Goal: Information Seeking & Learning: Check status

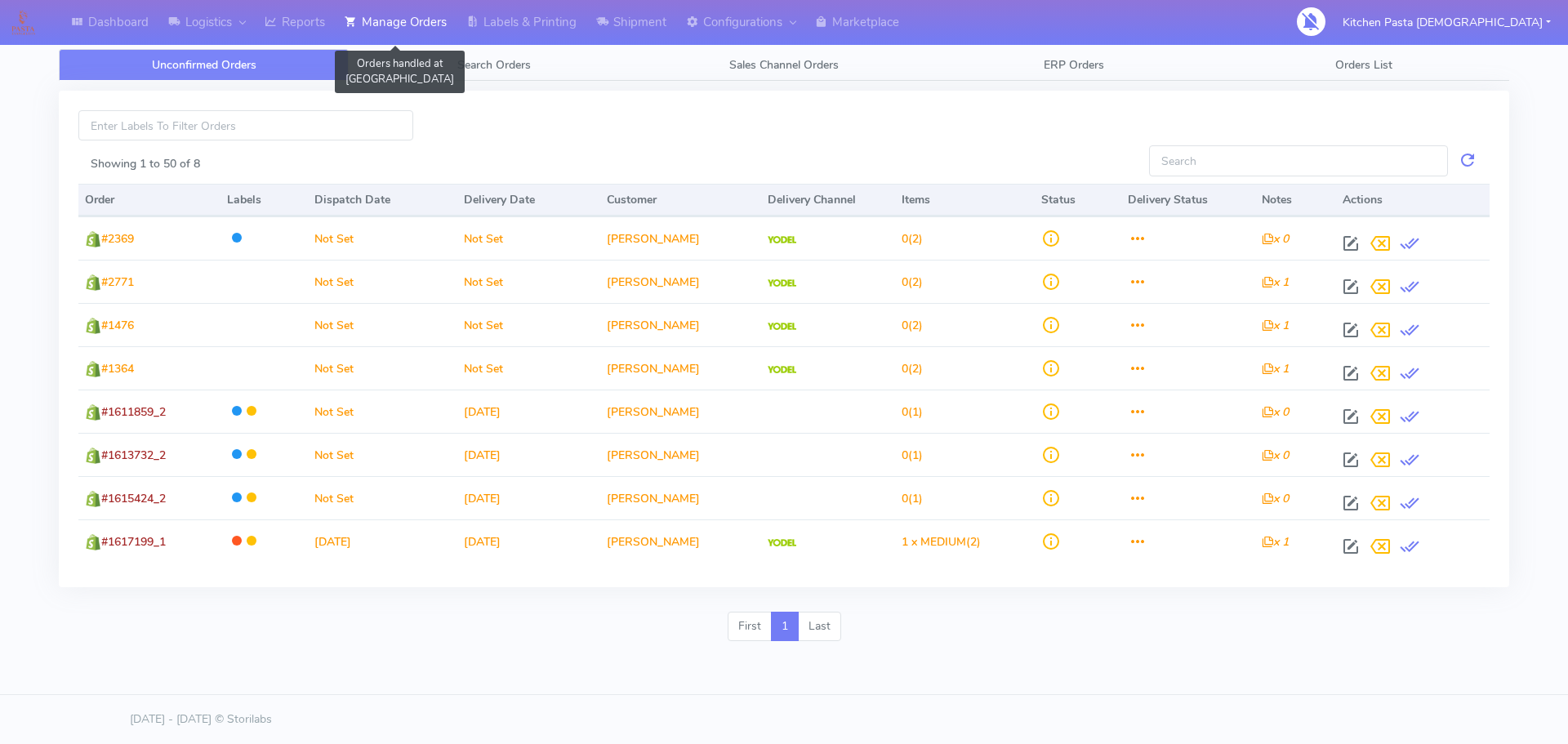
click at [418, 21] on link "Manage Orders" at bounding box center [396, 22] width 122 height 45
click at [286, 15] on link "Reports" at bounding box center [294, 22] width 80 height 45
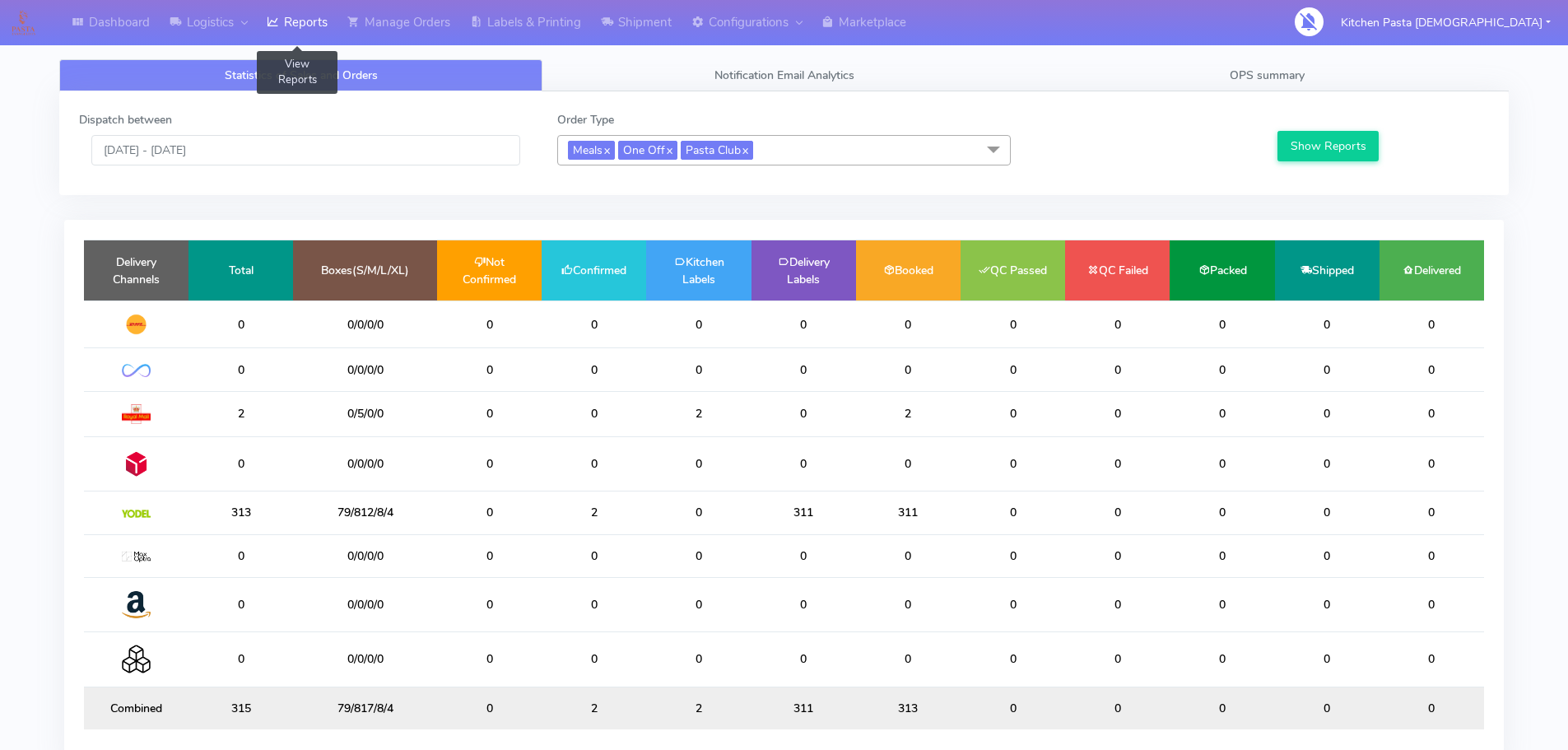
click at [3, 717] on div "Dashboard Logistics London Logistics Reports View Reports Manage Orders Labels …" at bounding box center [784, 412] width 1568 height 764
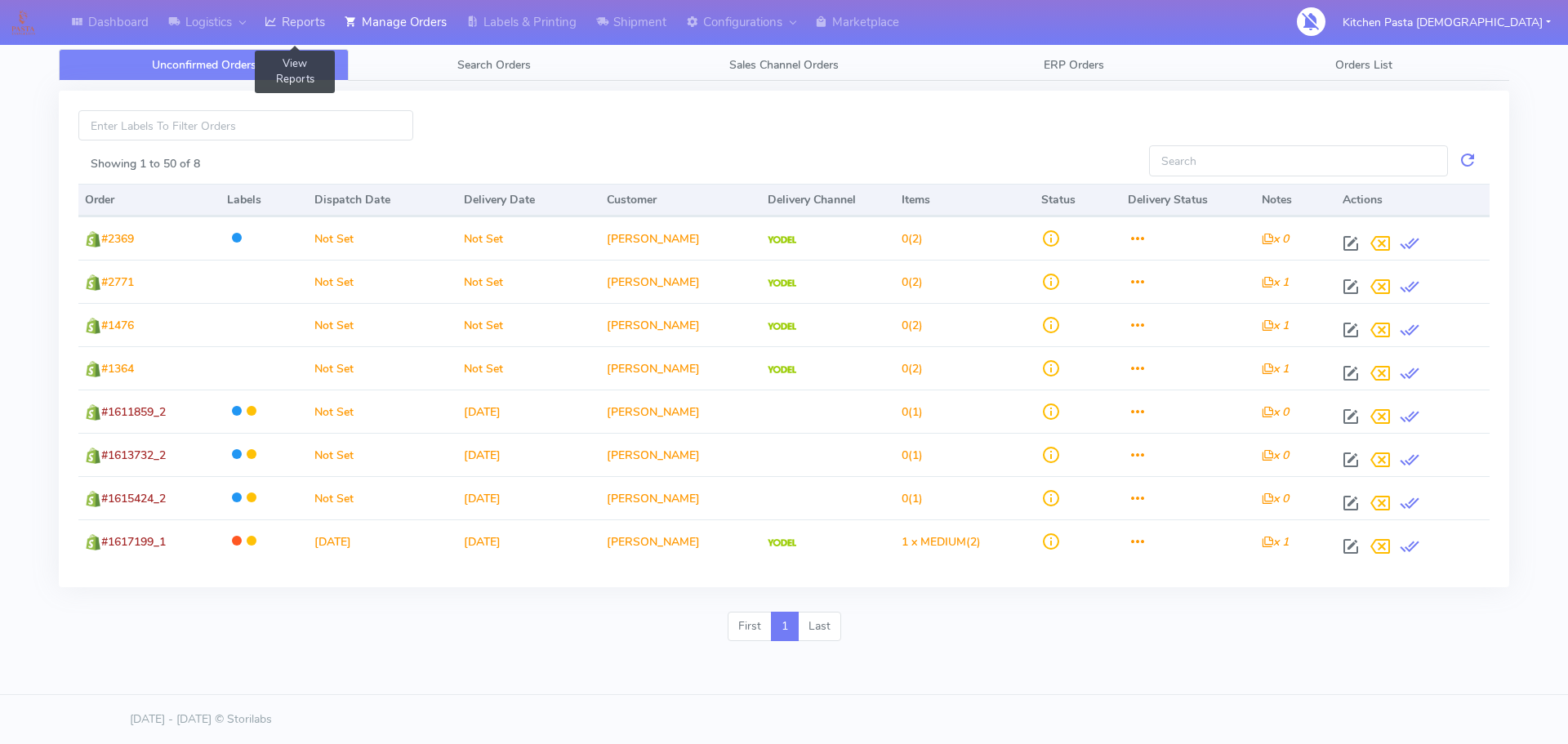
drag, startPoint x: 292, startPoint y: 2, endPoint x: 315, endPoint y: 3, distance: 23.0
click at [292, 2] on link "Reports" at bounding box center [294, 22] width 80 height 45
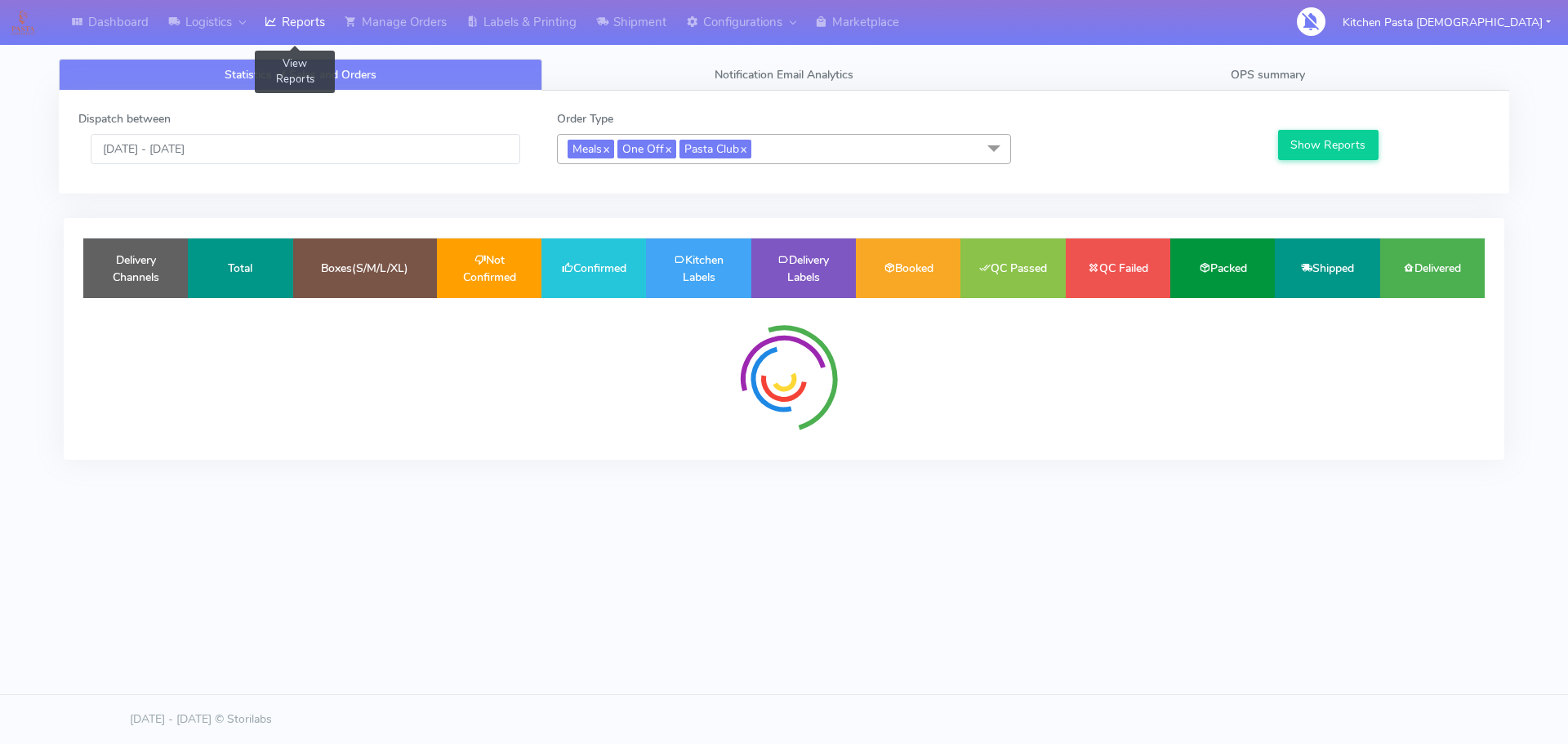
click at [315, 7] on link "Reports" at bounding box center [294, 22] width 80 height 45
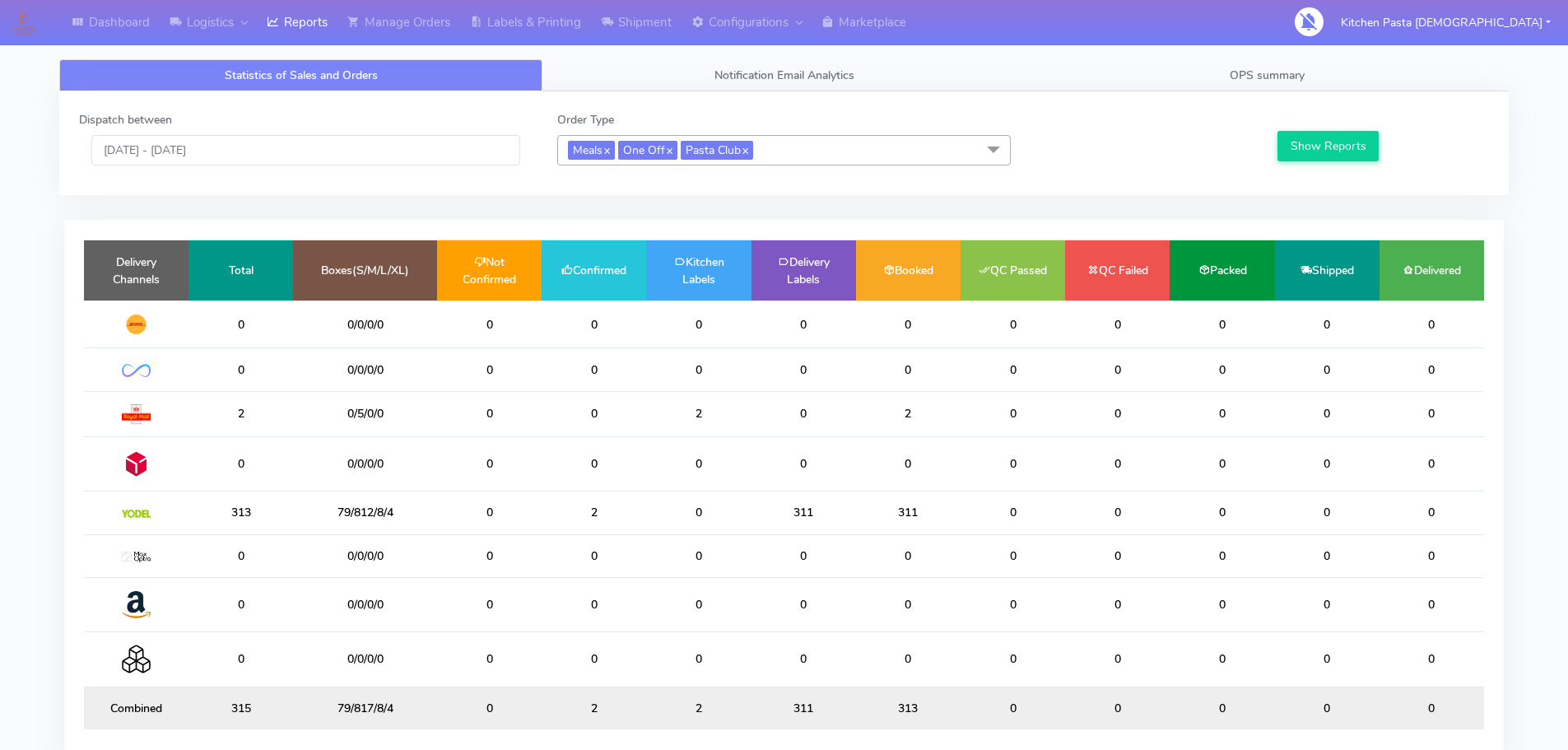
click at [1282, 94] on div "Dispatch between [DATE] - [DATE] Order Type Meals x One Off x Pasta Club x Sele…" at bounding box center [784, 143] width 1449 height 103
click at [1282, 82] on span "OPS summary" at bounding box center [1267, 76] width 75 height 15
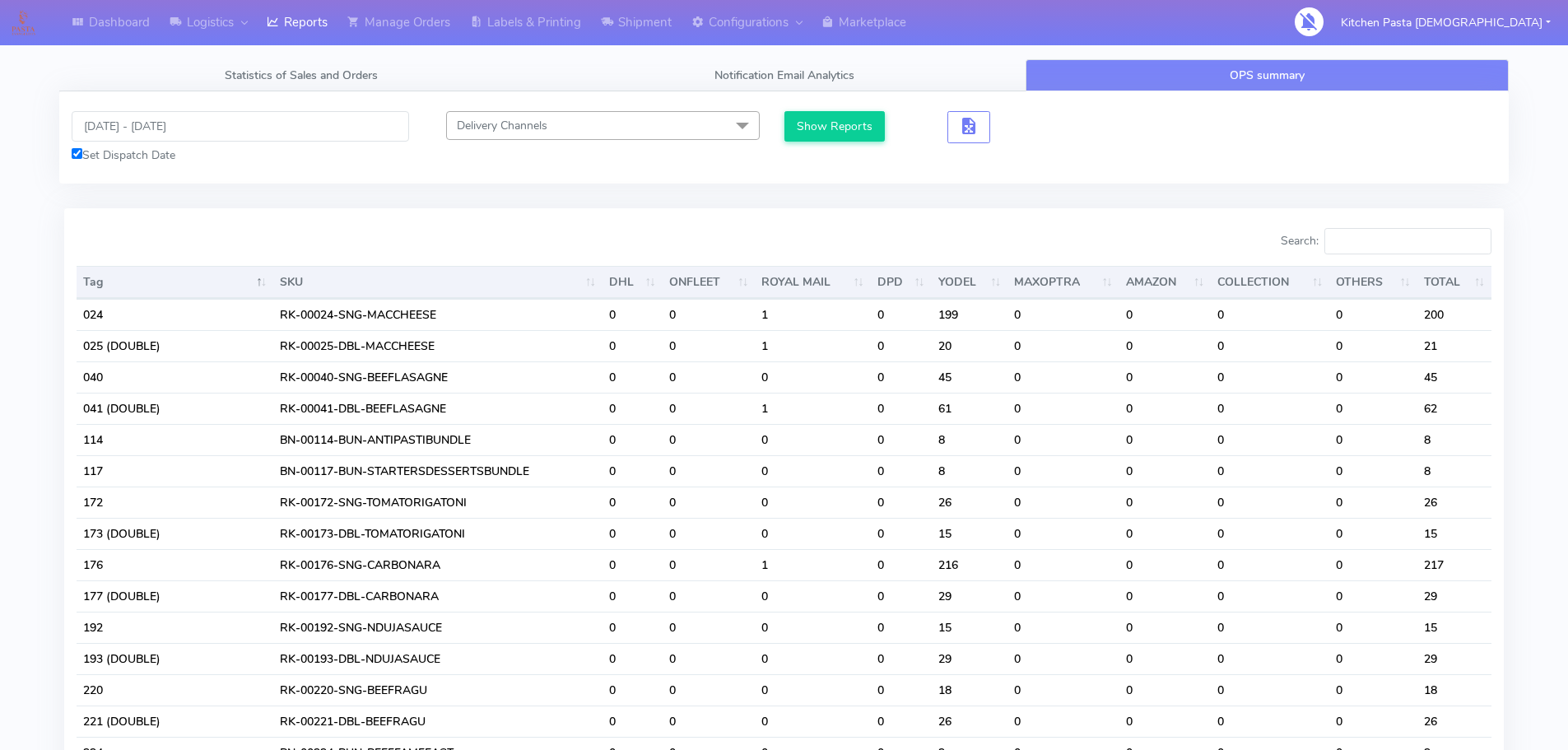
click at [1409, 258] on div "Search:" at bounding box center [1144, 244] width 696 height 33
click at [1417, 238] on input "Search:" at bounding box center [1407, 241] width 168 height 27
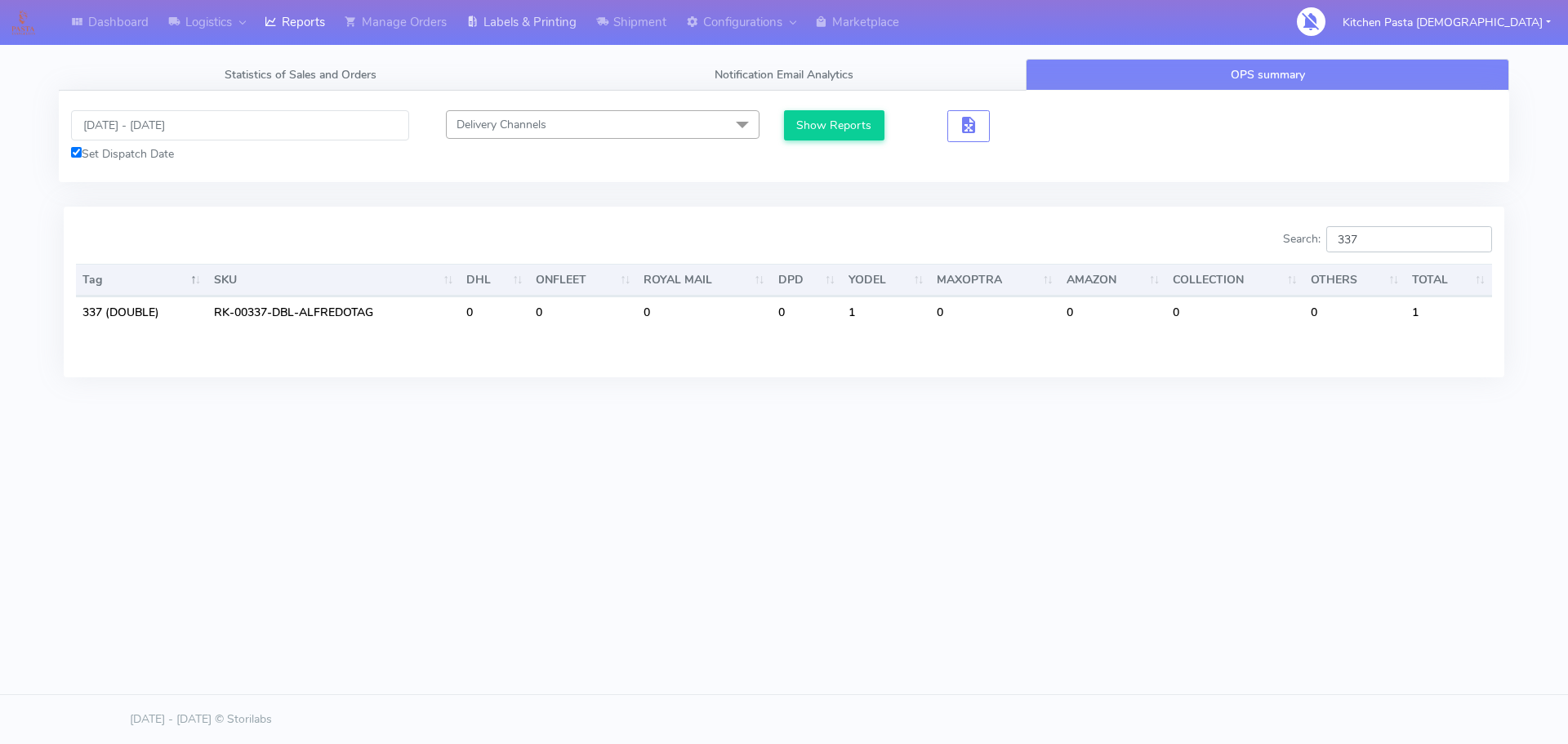
type input "337"
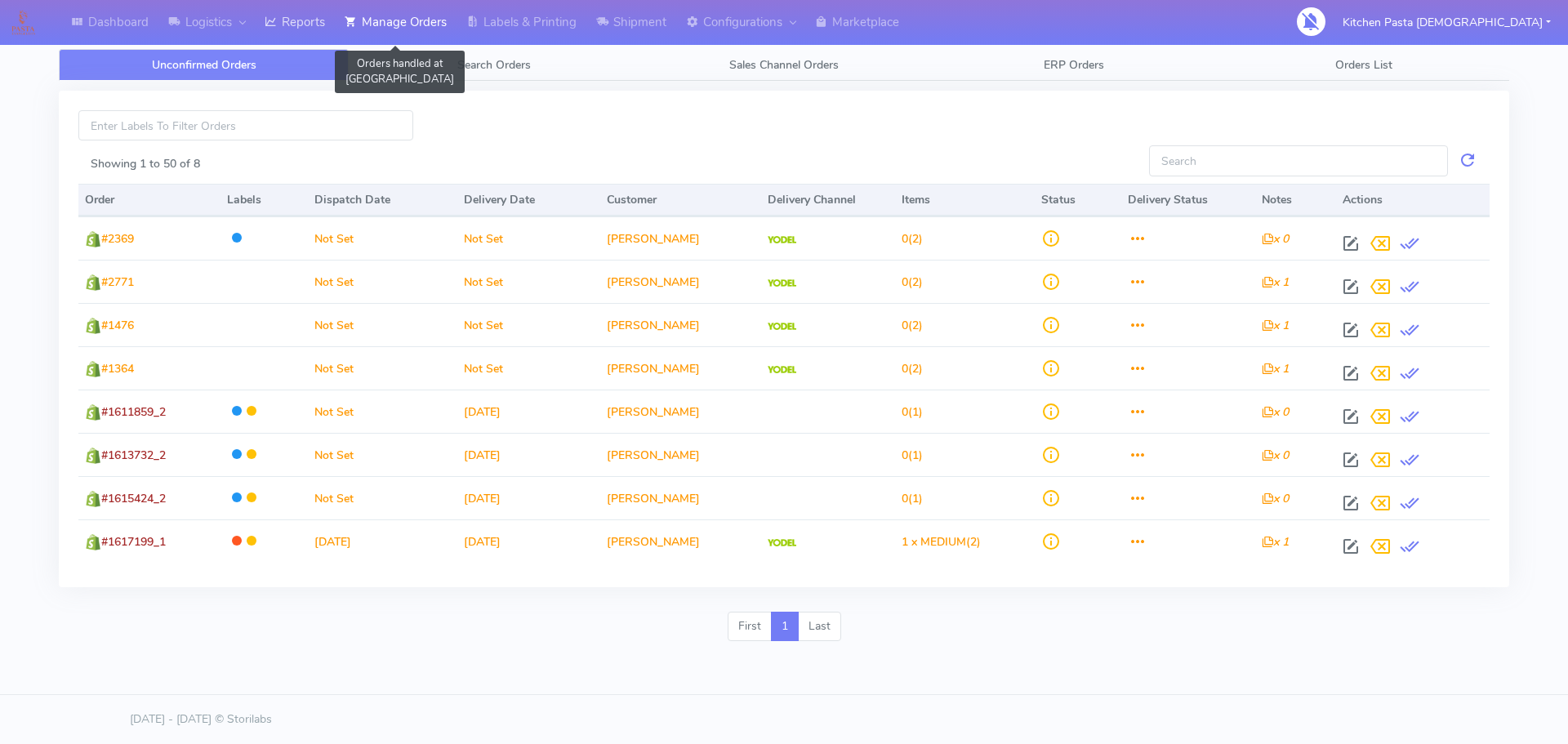
click at [308, 20] on link "Reports" at bounding box center [294, 22] width 80 height 45
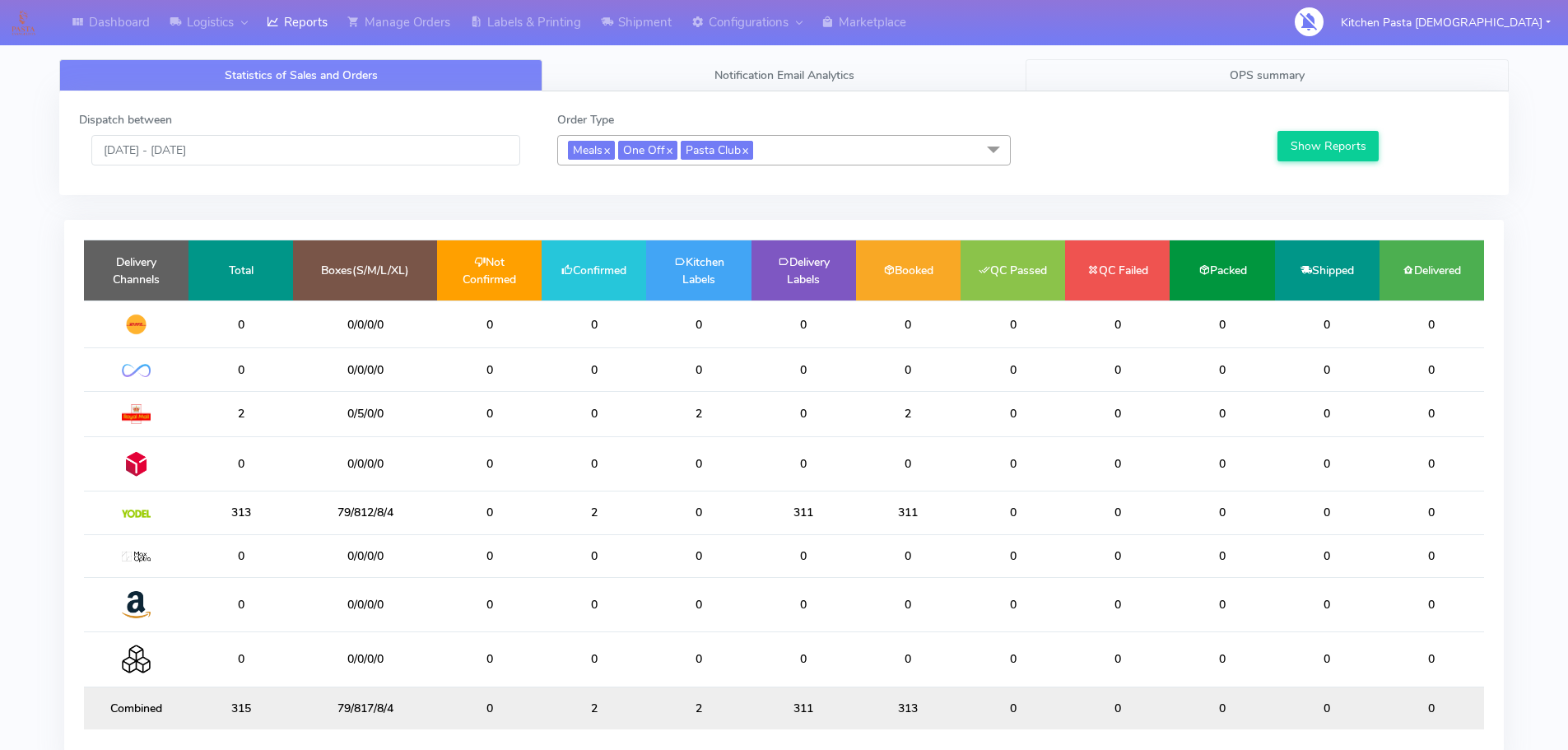
click at [1158, 80] on link "OPS summary" at bounding box center [1266, 76] width 483 height 33
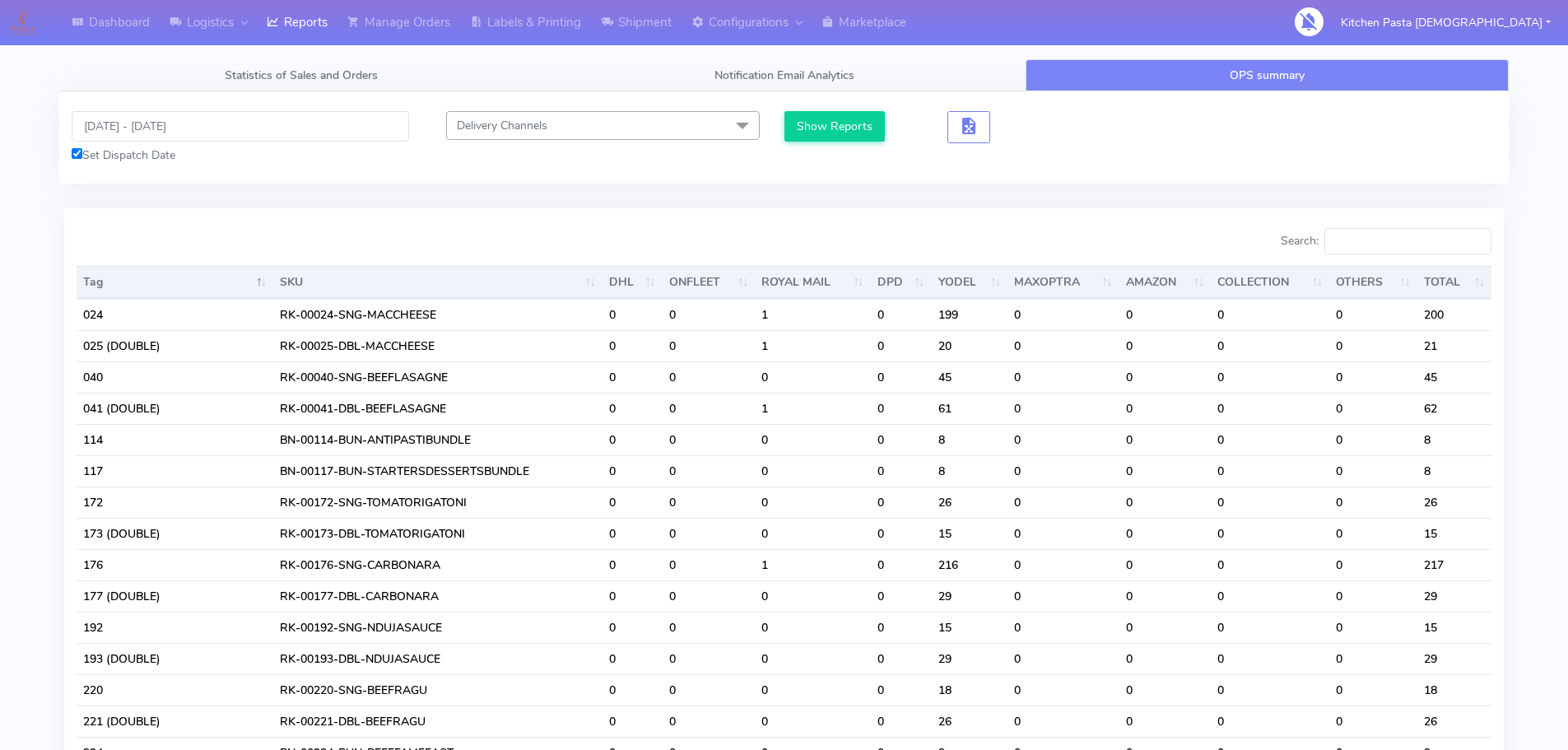
click at [228, 108] on div "29/08/2025 - 29/08/2025 Set Dispatch Date Delivery Channels Select All DHL OnFl…" at bounding box center [784, 137] width 1449 height 92
click at [229, 122] on input "[DATE] - [DATE]" at bounding box center [240, 126] width 338 height 31
